Goal: Task Accomplishment & Management: Manage account settings

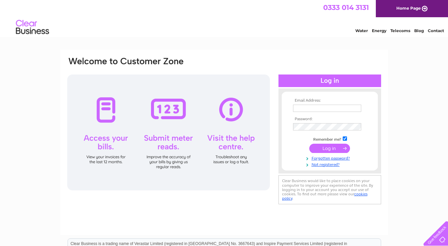
click at [331, 111] on input "text" at bounding box center [327, 108] width 68 height 7
type input "[EMAIL_ADDRESS][DOMAIN_NAME]"
click at [331, 153] on input "submit" at bounding box center [330, 148] width 41 height 9
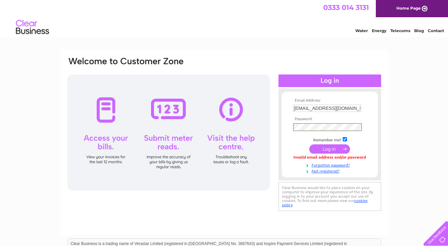
click at [334, 150] on input "submit" at bounding box center [330, 148] width 41 height 9
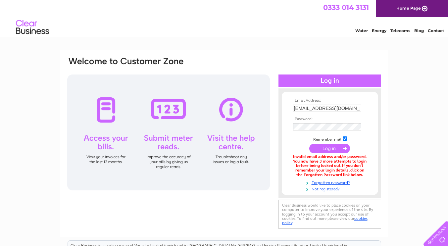
click at [342, 187] on link "Not registered?" at bounding box center [330, 189] width 75 height 6
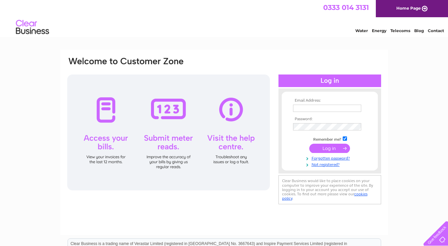
click at [331, 109] on input "text" at bounding box center [327, 108] width 68 height 7
type input "accounts@finchbakery.com"
click at [300, 109] on input "text" at bounding box center [327, 109] width 69 height 8
type input "accounts@finchbakery.com"
click at [334, 148] on input "submit" at bounding box center [330, 148] width 41 height 9
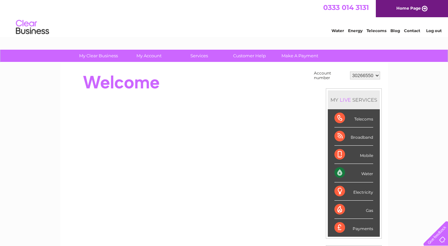
click at [360, 172] on div "Water" at bounding box center [354, 173] width 39 height 18
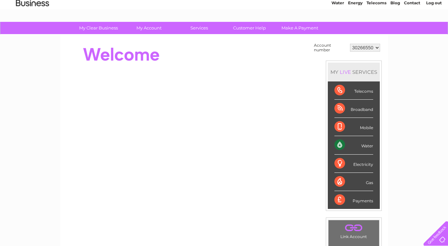
scroll to position [24, 0]
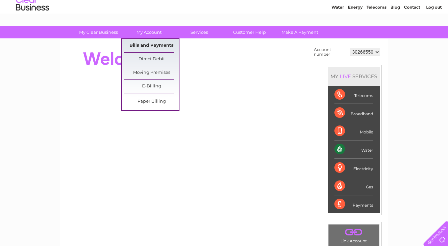
click at [151, 45] on link "Bills and Payments" at bounding box center [151, 45] width 55 height 13
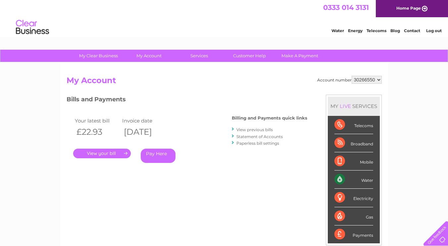
click at [101, 152] on link "." at bounding box center [102, 154] width 58 height 10
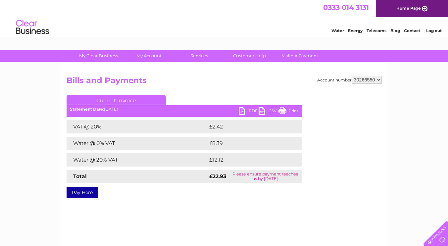
click at [72, 193] on link "Pay Here" at bounding box center [82, 192] width 31 height 11
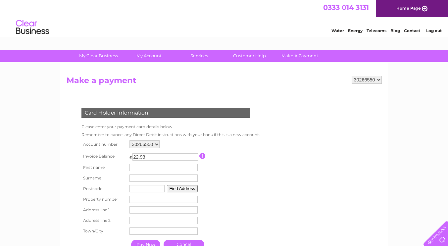
click at [135, 189] on input "text" at bounding box center [147, 188] width 35 height 7
click at [299, 169] on form "30266550 Make a payment Card Holder Information Please enter your payment card …" at bounding box center [224, 171] width 315 height 191
click at [137, 168] on input "text" at bounding box center [164, 167] width 68 height 7
type input "Leanne"
type input "Finch"
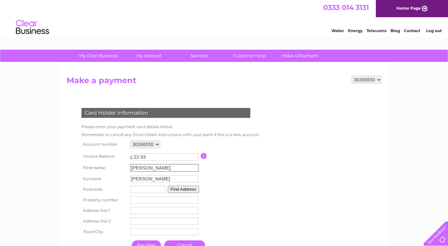
type input "BB6 7QQ"
type input "36"
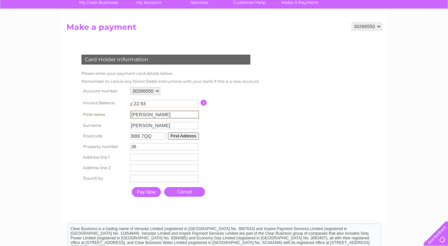
scroll to position [57, 0]
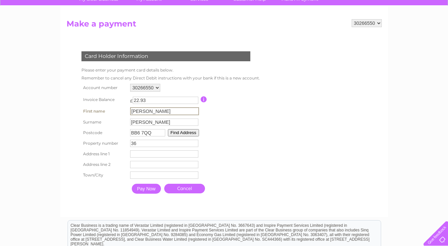
click at [142, 191] on input "Pay Now" at bounding box center [146, 189] width 29 height 10
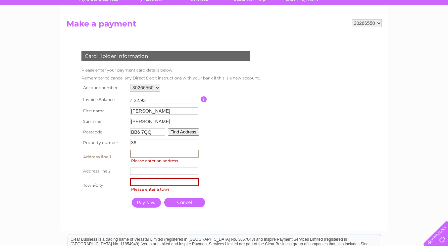
click at [137, 155] on input "text" at bounding box center [164, 154] width 69 height 8
type input "36 Queen Street"
type input "Great Harwood"
type input "BLACKBURN"
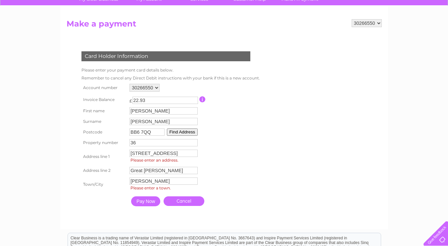
click at [143, 204] on input "Pay Now" at bounding box center [145, 202] width 29 height 10
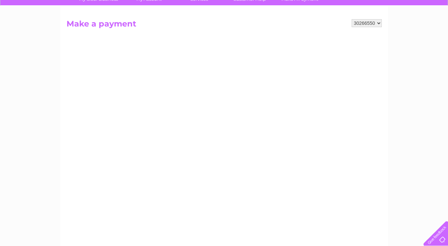
click at [0, 222] on div "My Clear Business Login Details My Details My Preferences Link Account My Accou…" at bounding box center [224, 225] width 448 height 464
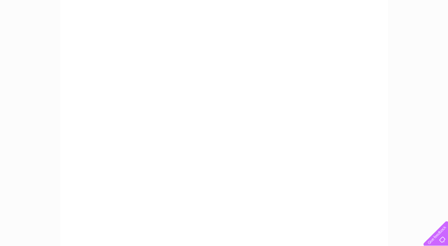
scroll to position [53, 0]
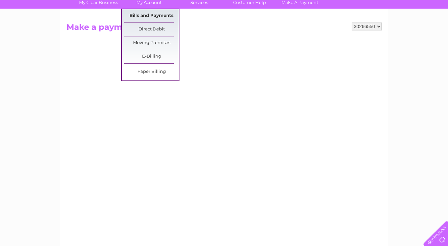
click at [151, 14] on link "Bills and Payments" at bounding box center [151, 15] width 55 height 13
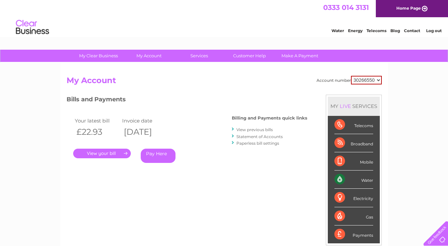
click at [255, 129] on link "View previous bills" at bounding box center [255, 129] width 36 height 5
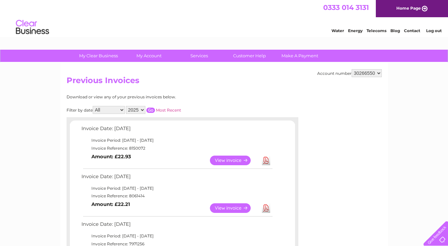
click at [231, 208] on link "View" at bounding box center [234, 208] width 49 height 10
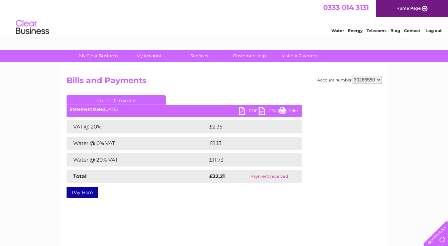
click at [241, 111] on link "PDF" at bounding box center [249, 112] width 20 height 10
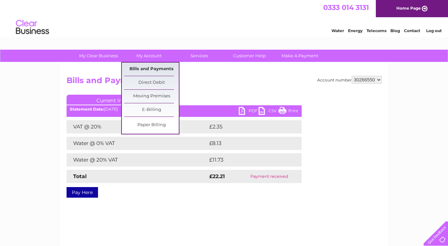
click at [153, 69] on link "Bills and Payments" at bounding box center [151, 69] width 55 height 13
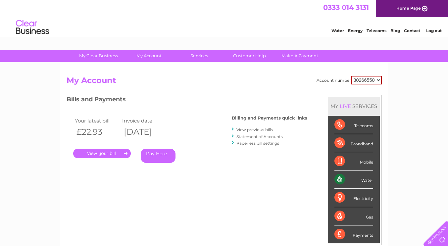
click at [159, 155] on link "Pay Here" at bounding box center [158, 156] width 35 height 14
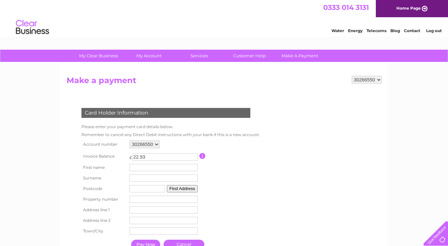
click at [139, 167] on input "text" at bounding box center [164, 167] width 68 height 7
type input "[PERSON_NAME] Bakery Ltd"
click at [138, 189] on input "text" at bounding box center [147, 188] width 35 height 7
type input "BB1 7JG"
click at [182, 188] on button "Find Address" at bounding box center [182, 188] width 31 height 7
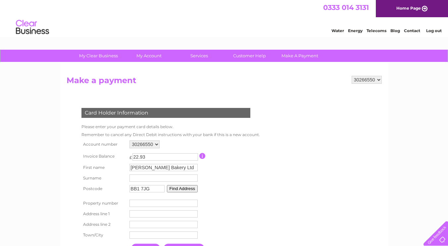
click at [177, 190] on button "Find Address" at bounding box center [182, 188] width 31 height 7
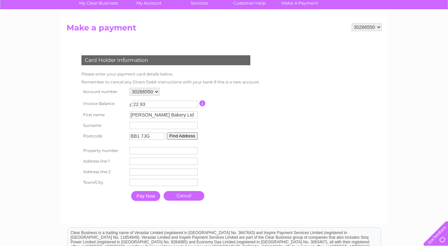
scroll to position [53, 0]
click at [171, 115] on input "[PERSON_NAME] Bakery Ltd" at bounding box center [164, 114] width 68 height 7
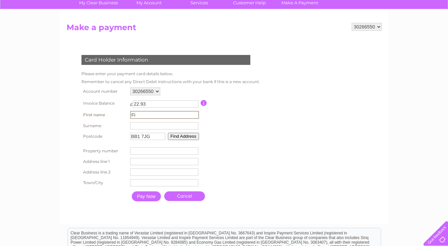
type input "F"
type input "[PERSON_NAME]"
type input "Finch"
type input "36"
click at [140, 162] on input "text" at bounding box center [164, 161] width 69 height 8
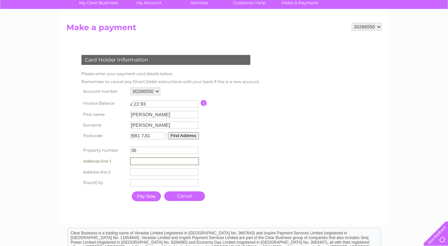
type input "36 Queen Street"
type input "Great Harwood"
type input "BLACKBURN"
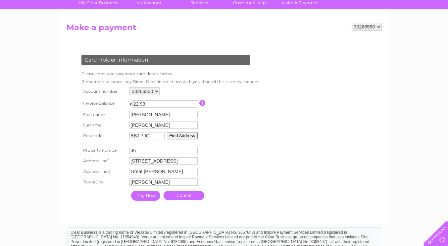
click at [147, 198] on input "Pay Now" at bounding box center [145, 196] width 29 height 10
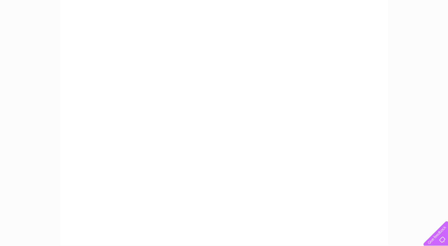
scroll to position [155, 0]
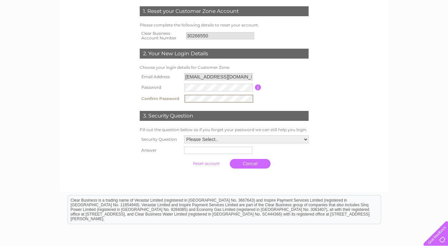
scroll to position [96, 0]
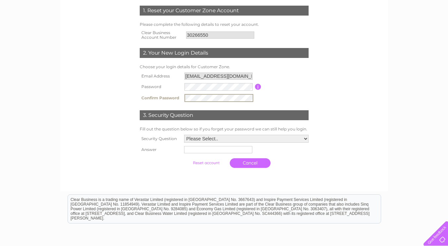
click at [262, 140] on select "Please Select.. In what town or city was your first job? In what town or city d…" at bounding box center [246, 139] width 125 height 8
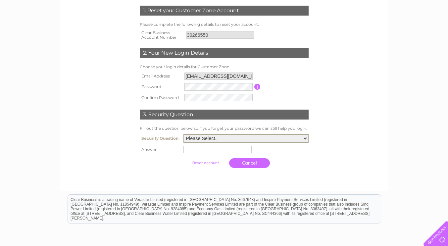
select select "4"
click at [184, 135] on select "Please Select.. In what town or city was your first job? In what town or city d…" at bounding box center [246, 138] width 125 height 9
click at [197, 151] on input "text" at bounding box center [218, 149] width 68 height 7
type input "Whinney Lane"
click at [208, 164] on input "submit" at bounding box center [206, 162] width 41 height 9
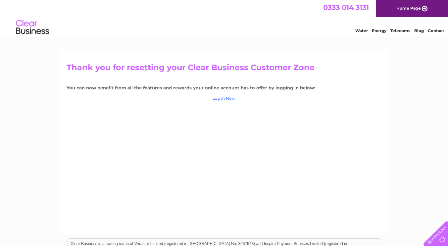
click at [224, 97] on link "Log in Now" at bounding box center [224, 98] width 23 height 5
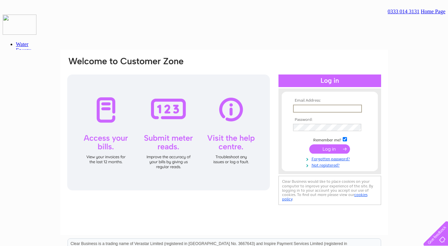
click at [305, 105] on input "text" at bounding box center [327, 109] width 69 height 8
type input "accounts@finchbakery.com"
click at [334, 147] on input "submit" at bounding box center [330, 148] width 41 height 9
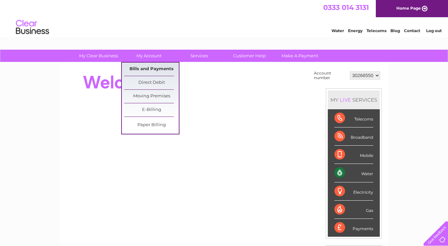
click at [150, 69] on link "Bills and Payments" at bounding box center [151, 69] width 55 height 13
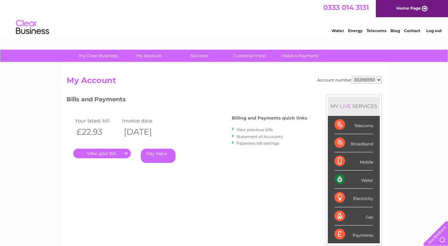
click at [255, 130] on link "View previous bills" at bounding box center [255, 129] width 36 height 5
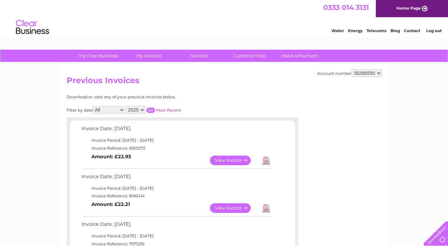
click at [231, 158] on link "View" at bounding box center [234, 161] width 49 height 10
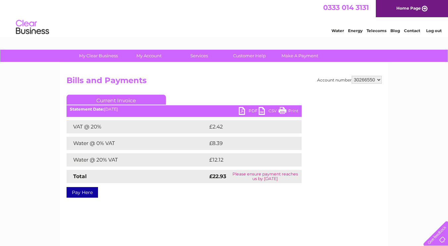
click at [80, 192] on link "Pay Here" at bounding box center [82, 192] width 31 height 11
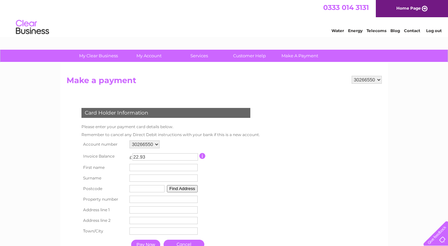
drag, startPoint x: 451, startPoint y: 62, endPoint x: 441, endPoint y: 34, distance: 29.0
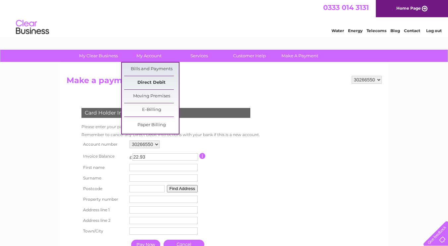
click at [147, 84] on link "Direct Debit" at bounding box center [151, 82] width 55 height 13
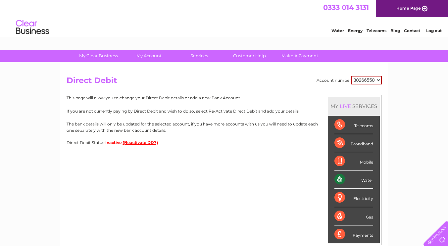
click at [0, 153] on div "My Clear Business Login Details My Details My Preferences Link Account My Accou…" at bounding box center [224, 208] width 448 height 316
click at [138, 142] on button "(Reactivate DD?)" at bounding box center [140, 142] width 35 height 5
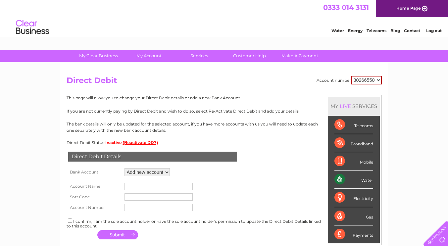
click at [161, 174] on select "Add new account ****0093" at bounding box center [147, 172] width 45 height 8
click at [233, 170] on div "Direct Debit Details Bank Account Add new account ****0093 Loading... Account N…" at bounding box center [224, 193] width 315 height 96
click at [165, 170] on select "Add new account ****0093" at bounding box center [147, 172] width 45 height 8
select select "1542884"
click at [125, 168] on select "Add new account ****0093" at bounding box center [147, 172] width 45 height 8
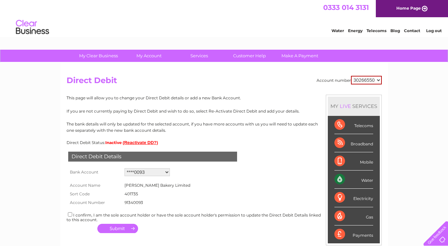
click at [69, 214] on input "checkbox" at bounding box center [70, 214] width 4 height 4
checkbox input "true"
click at [115, 229] on button "button" at bounding box center [117, 228] width 41 height 9
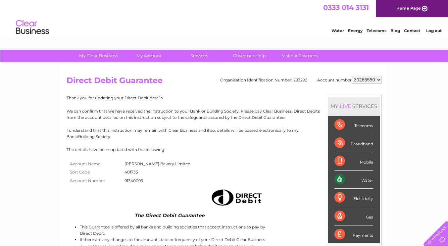
click at [432, 31] on link "Log out" at bounding box center [434, 30] width 16 height 5
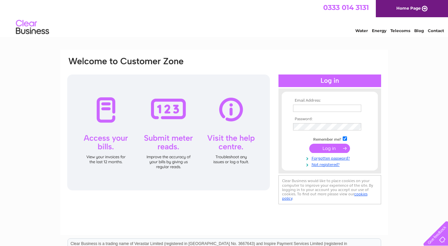
click at [303, 107] on input "text" at bounding box center [327, 108] width 68 height 7
type input "[EMAIL_ADDRESS][DOMAIN_NAME]"
click at [335, 148] on input "submit" at bounding box center [330, 148] width 41 height 9
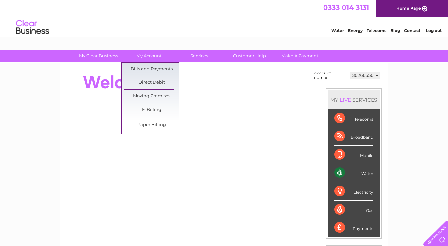
click at [0, 218] on div "My Clear Business Login Details My Details My Preferences Link Account My Accou…" at bounding box center [224, 237] width 448 height 374
click at [149, 68] on link "Bills and Payments" at bounding box center [151, 69] width 55 height 13
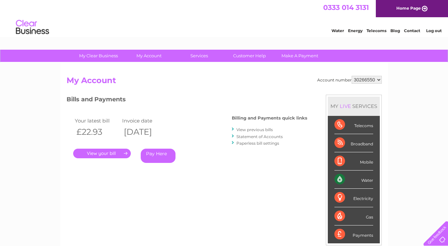
click at [252, 129] on link "View previous bills" at bounding box center [255, 129] width 36 height 5
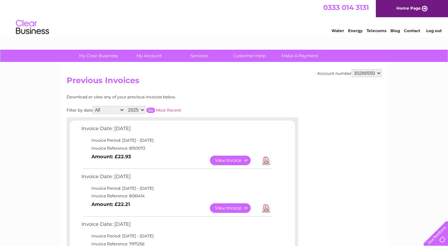
click at [150, 110] on input "button" at bounding box center [150, 110] width 9 height 5
click at [168, 109] on link "Most Recent" at bounding box center [168, 110] width 25 height 5
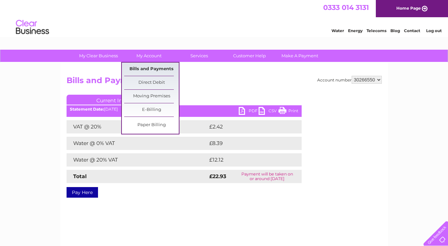
click at [150, 68] on link "Bills and Payments" at bounding box center [151, 69] width 55 height 13
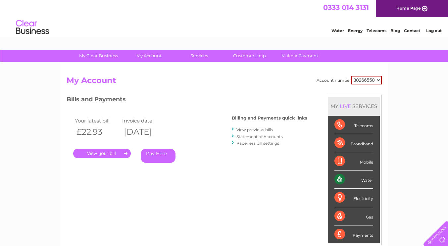
click at [250, 128] on link "View previous bills" at bounding box center [255, 129] width 36 height 5
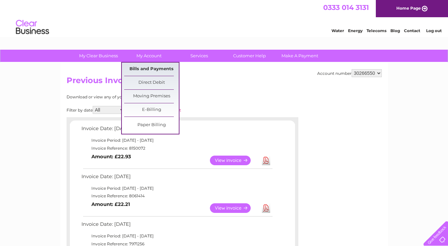
click at [157, 67] on link "Bills and Payments" at bounding box center [151, 69] width 55 height 13
click at [147, 68] on link "Bills and Payments" at bounding box center [151, 69] width 55 height 13
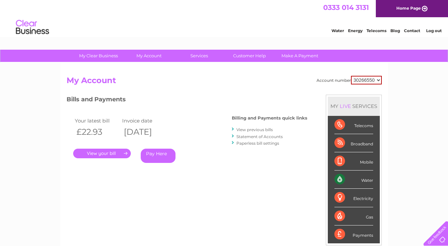
click at [259, 135] on link "Statement of Accounts" at bounding box center [260, 136] width 46 height 5
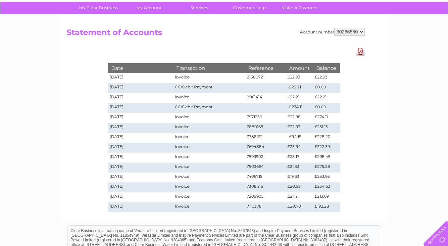
scroll to position [47, 0]
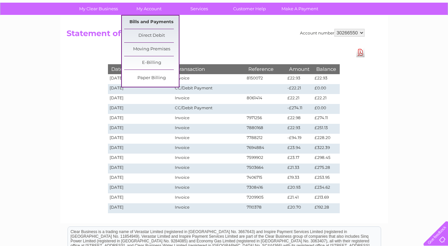
click at [150, 22] on link "Bills and Payments" at bounding box center [151, 22] width 55 height 13
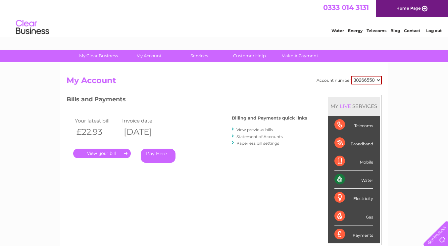
click at [255, 130] on link "View previous bills" at bounding box center [255, 129] width 36 height 5
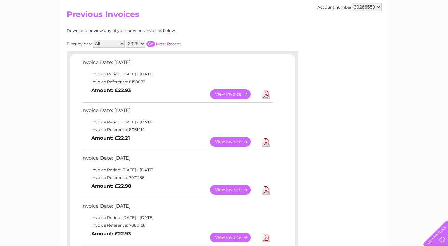
scroll to position [67, 0]
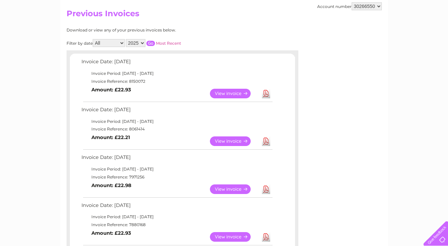
click at [230, 189] on link "View" at bounding box center [234, 190] width 49 height 10
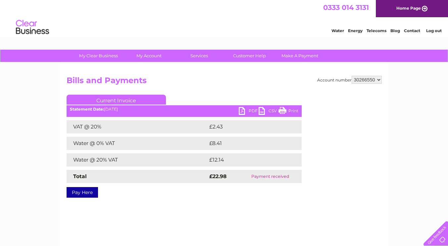
click at [243, 111] on link "PDF" at bounding box center [249, 112] width 20 height 10
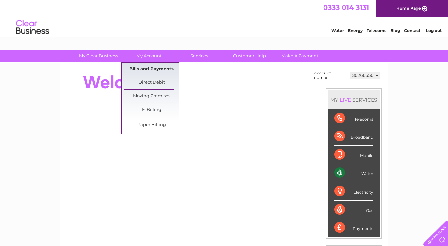
click at [152, 68] on link "Bills and Payments" at bounding box center [151, 69] width 55 height 13
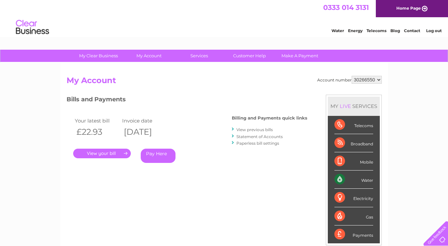
click at [246, 129] on link "View previous bills" at bounding box center [255, 129] width 36 height 5
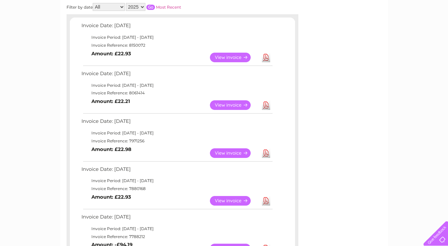
scroll to position [119, 0]
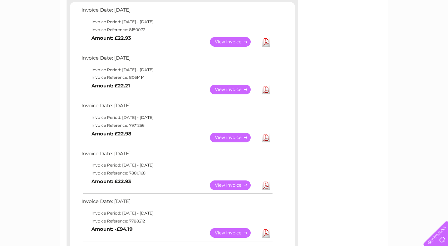
click at [227, 137] on link "View" at bounding box center [234, 138] width 49 height 10
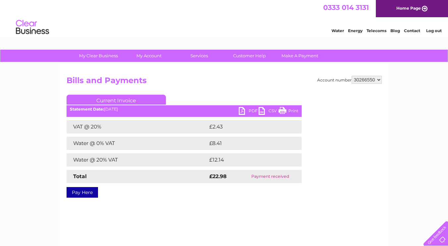
click at [242, 112] on link "PDF" at bounding box center [249, 112] width 20 height 10
click at [430, 33] on link "Log out" at bounding box center [434, 30] width 16 height 5
